Goal: Task Accomplishment & Management: Manage account settings

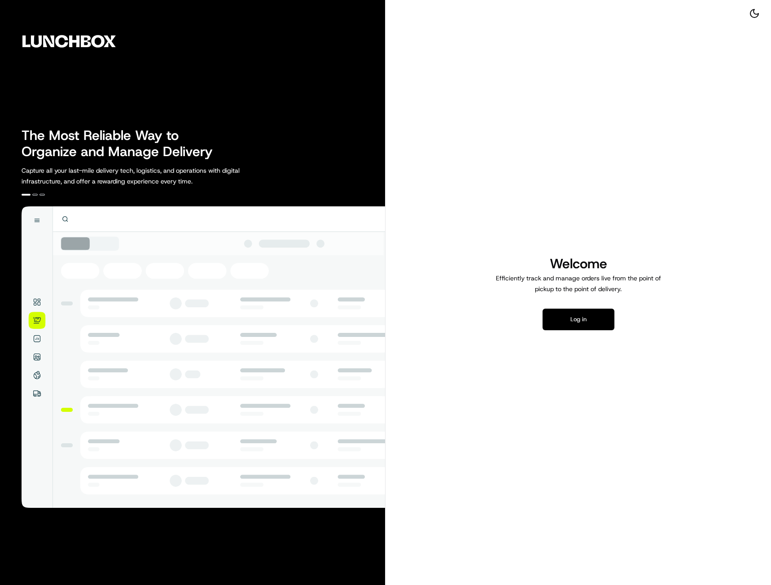
click at [577, 317] on button "Log in" at bounding box center [578, 320] width 72 height 22
